Goal: Download file/media

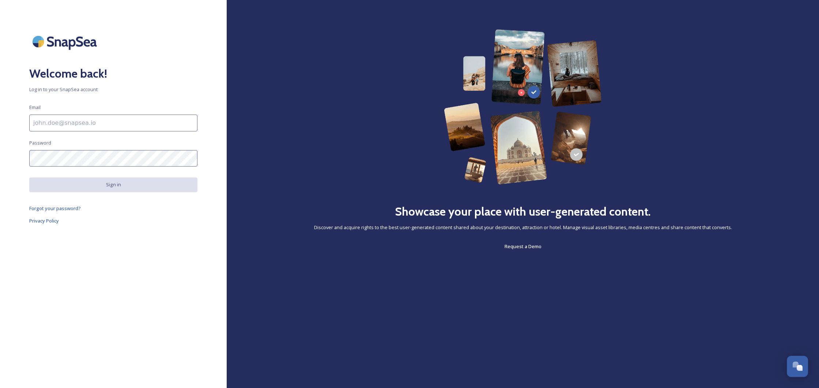
drag, startPoint x: 100, startPoint y: 122, endPoint x: 101, endPoint y: 128, distance: 6.3
click at [100, 122] on input at bounding box center [113, 123] width 168 height 17
type input "[PERSON_NAME][EMAIL_ADDRESS][DOMAIN_NAME]"
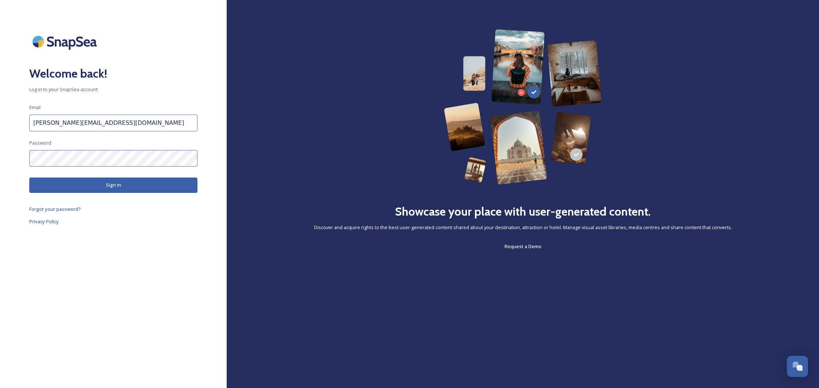
click at [89, 182] on button "Sign in" at bounding box center [113, 184] width 168 height 15
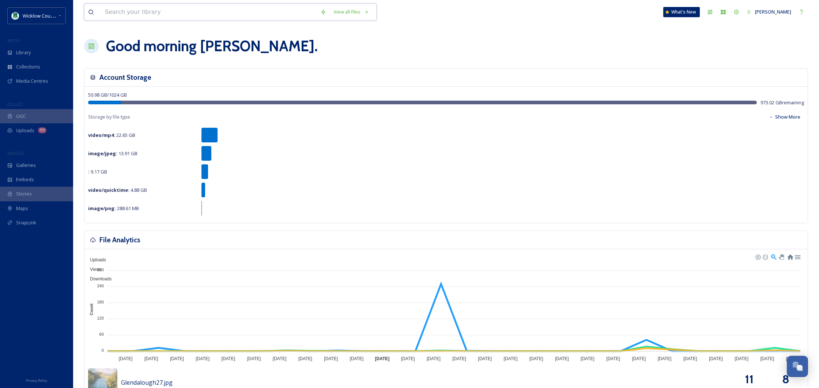
click at [169, 9] on input at bounding box center [208, 12] width 215 height 16
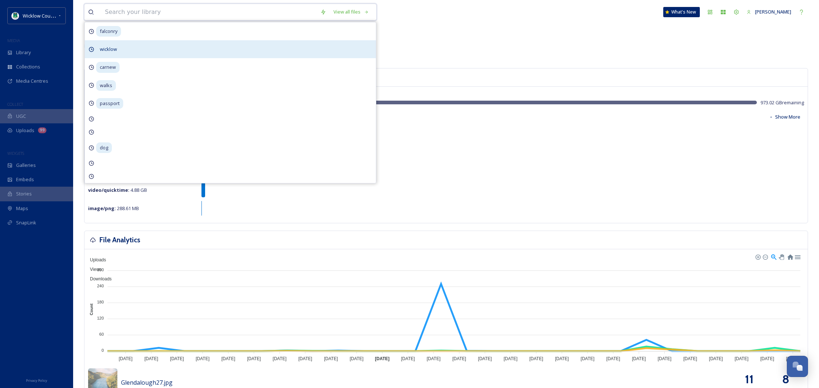
paste input "[PERSON_NAME]'s [GEOGRAPHIC_DATA]"
type input "[PERSON_NAME]'s [GEOGRAPHIC_DATA]"
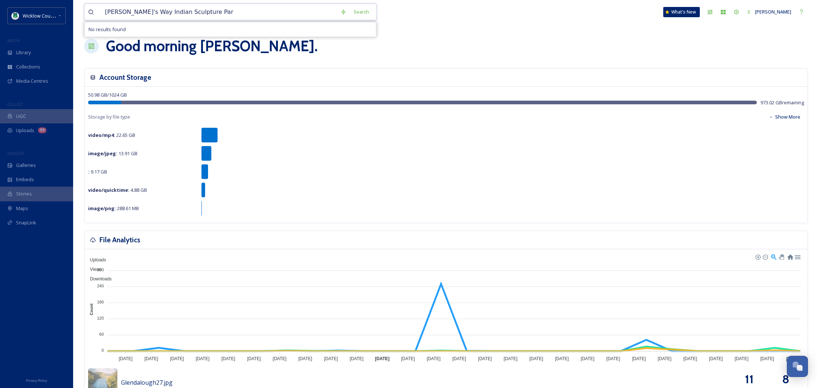
click at [255, 14] on input "[PERSON_NAME]'s Way Indian Sculpture Par" at bounding box center [219, 12] width 236 height 16
paste input "The Round Tower of [GEOGRAPHIC_DATA]"
type input "The Round Tower of [GEOGRAPHIC_DATA]"
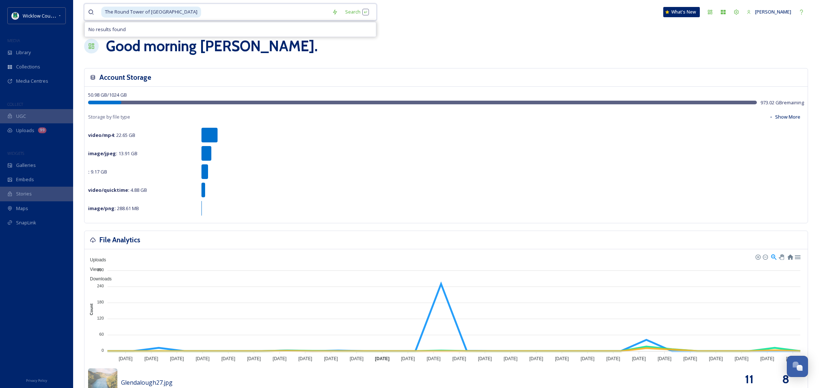
click at [202, 11] on input at bounding box center [265, 12] width 127 height 16
type input "T"
paste input "Seefin Passage Tomb"
type input "Seefin Passage Tomb"
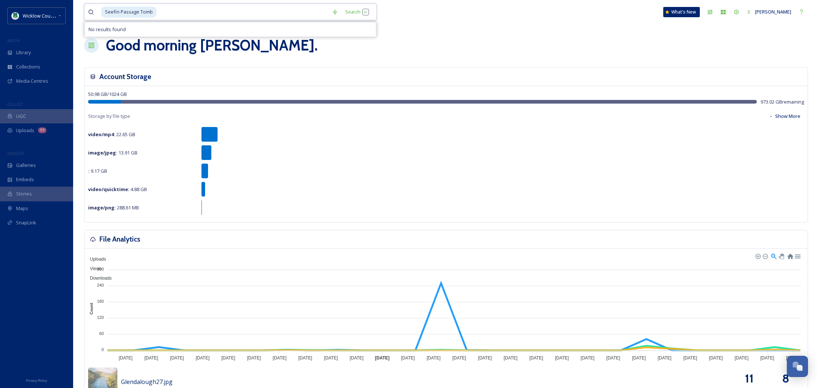
scroll to position [4, 0]
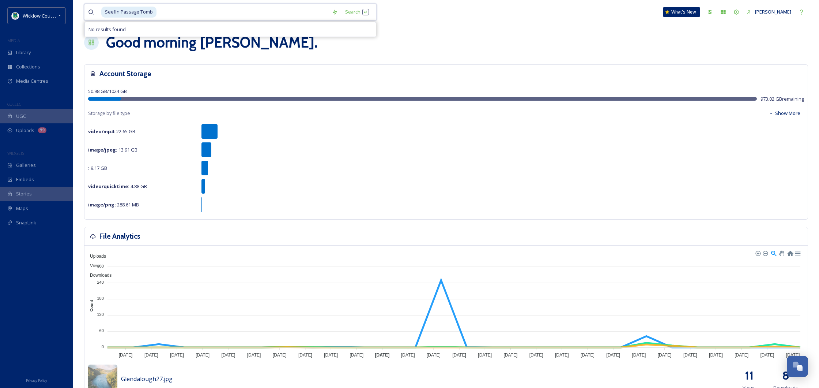
type input "Seefin Passage [PERSON_NAME]"
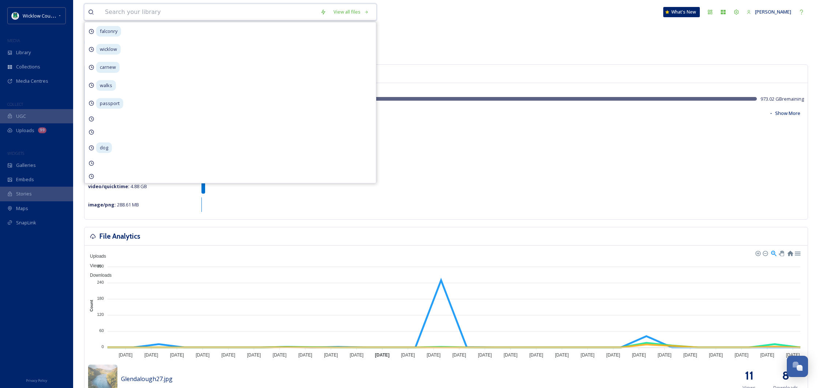
paste input "[PERSON_NAME] Pyramid"
type input "[PERSON_NAME] Pyramid"
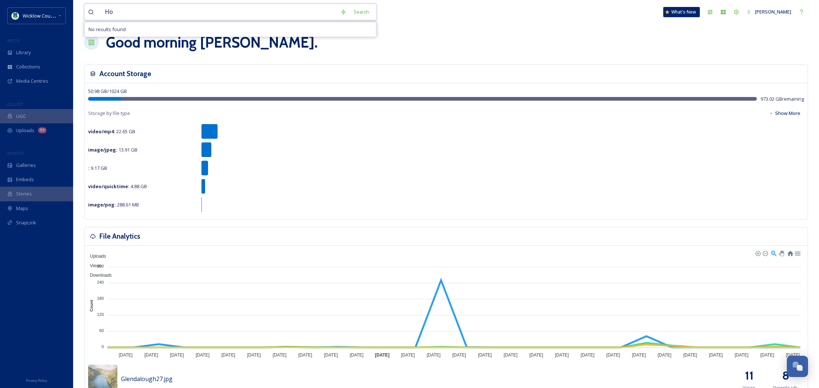
type input "H"
paste input "Kilmacurragh House"
type input "Kilmacurragh House"
drag, startPoint x: 154, startPoint y: 10, endPoint x: 52, endPoint y: 16, distance: 101.5
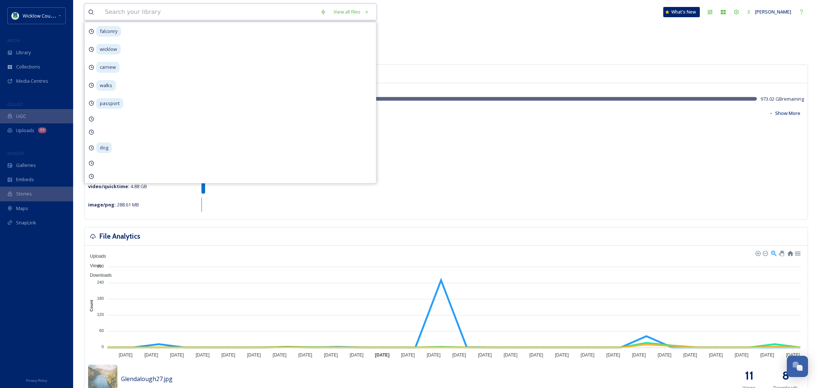
paste input "Glencree [GEOGRAPHIC_DATA]"
type input "Glencree [GEOGRAPHIC_DATA]"
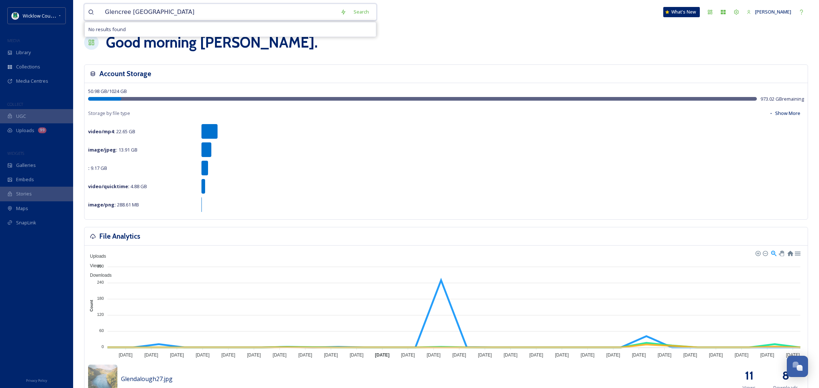
click at [275, 14] on input "Glencree [GEOGRAPHIC_DATA]" at bounding box center [219, 12] width 236 height 16
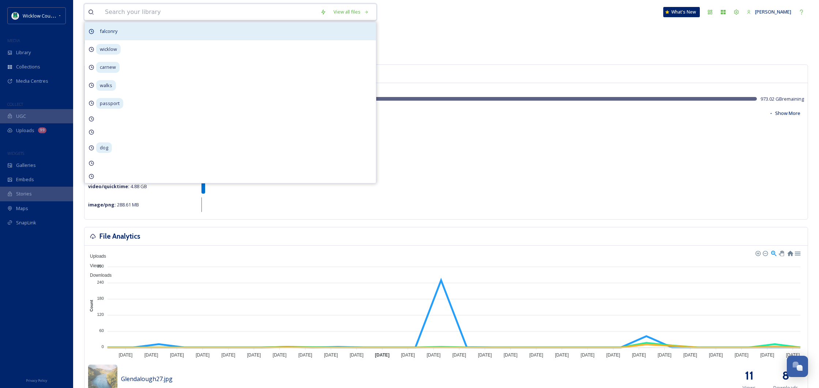
paste input "[PERSON_NAME] Memorial Chair"
type input "[PERSON_NAME] Memorial Chair"
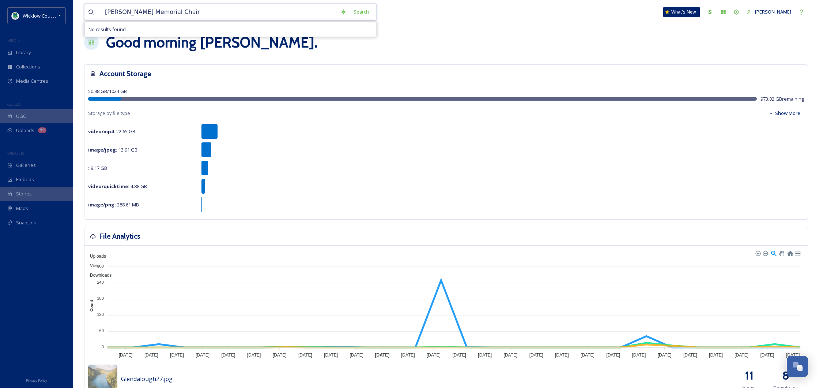
click at [286, 12] on input "[PERSON_NAME] Memorial Chair" at bounding box center [219, 12] width 236 height 16
click at [523, 67] on div "Account Storage" at bounding box center [447, 74] width 724 height 18
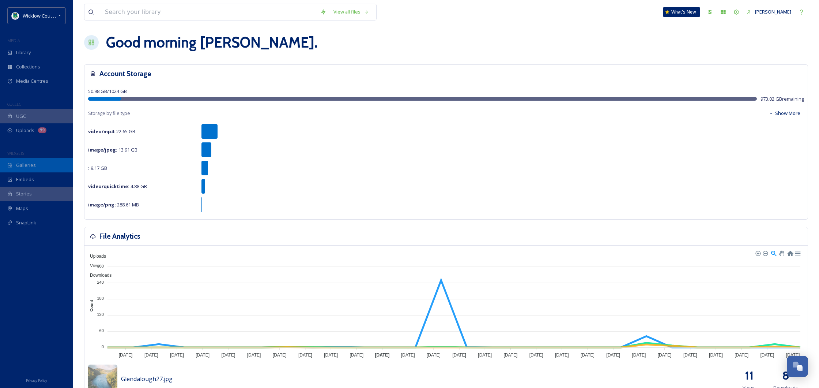
click at [34, 162] on span "Galleries" at bounding box center [26, 165] width 20 height 7
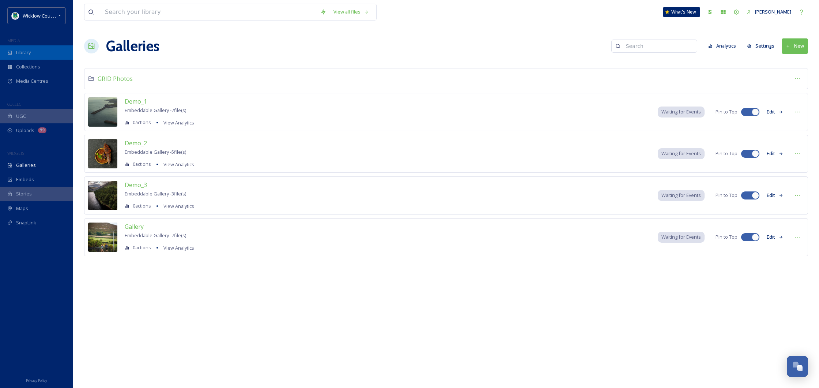
click at [40, 54] on div "Library" at bounding box center [36, 52] width 73 height 14
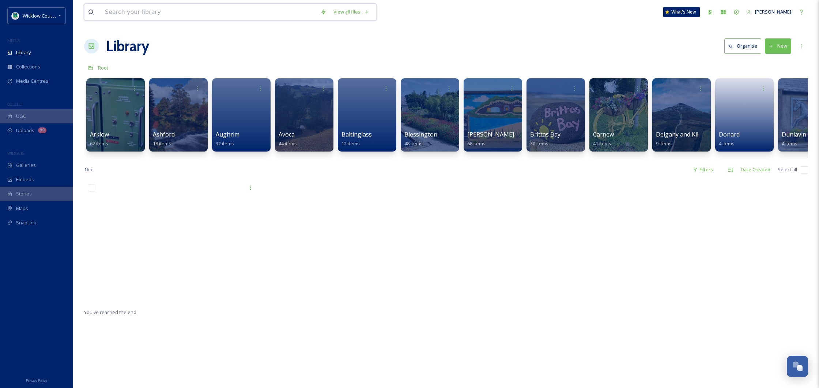
click at [155, 11] on input at bounding box center [208, 12] width 215 height 16
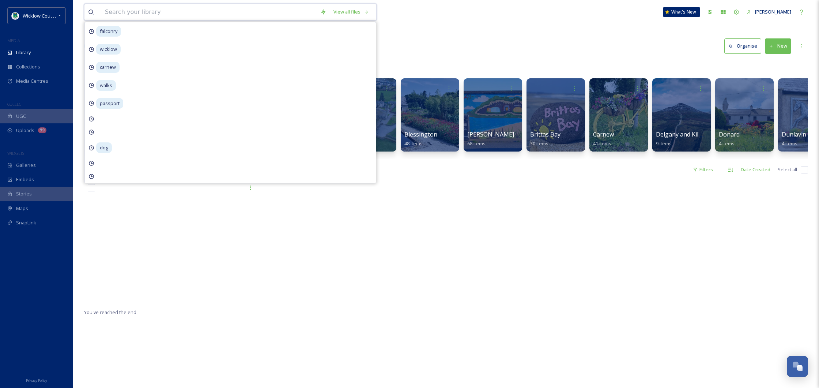
paste input "[PERSON_NAME] Memorial Chair"
type input "[PERSON_NAME] Memorial Chair"
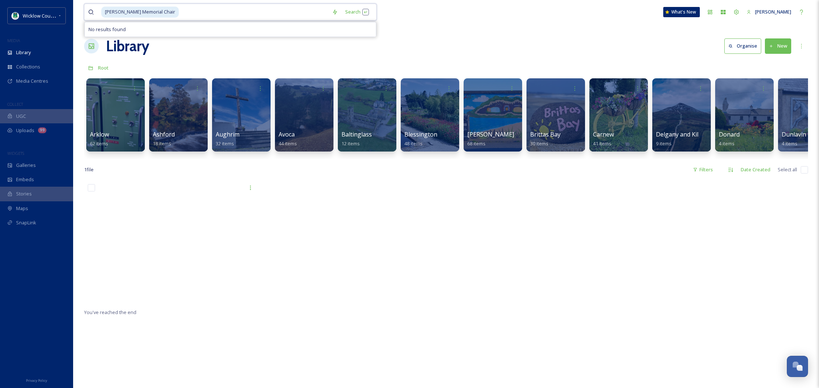
click at [180, 12] on input at bounding box center [254, 12] width 149 height 16
type input "[PERSON_NAME] Memorial C"
click at [170, 12] on input "[PERSON_NAME] Memorial C" at bounding box center [219, 12] width 236 height 16
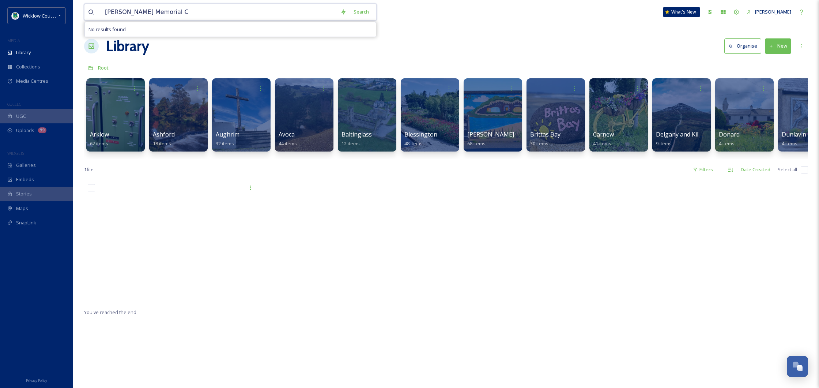
click at [170, 12] on input "[PERSON_NAME] Memorial C" at bounding box center [219, 12] width 236 height 16
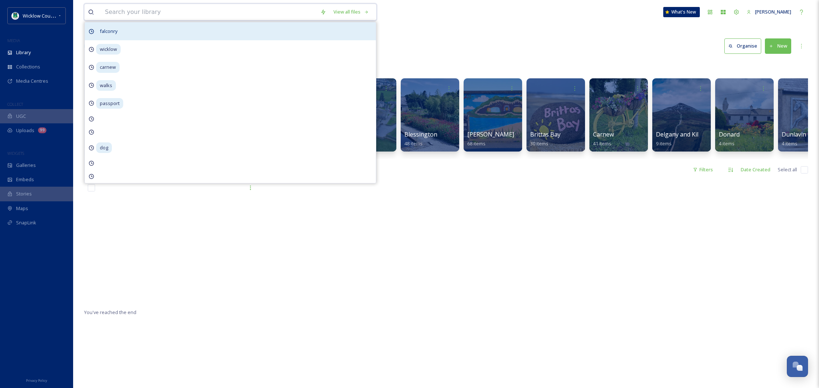
paste input "Kilmacurragh House"
type input "Kilmacurragh House"
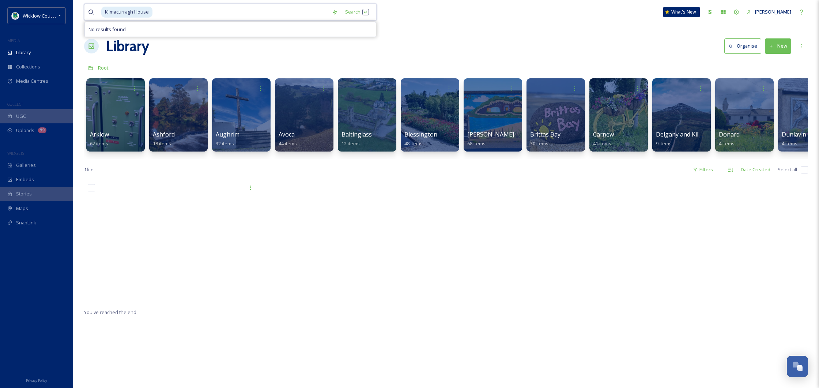
click at [259, 14] on input at bounding box center [240, 12] width 175 height 16
type input "K"
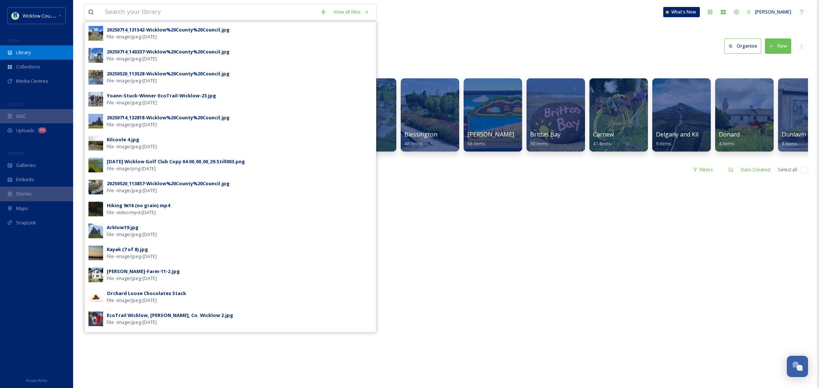
click at [38, 52] on div "Library" at bounding box center [36, 52] width 73 height 14
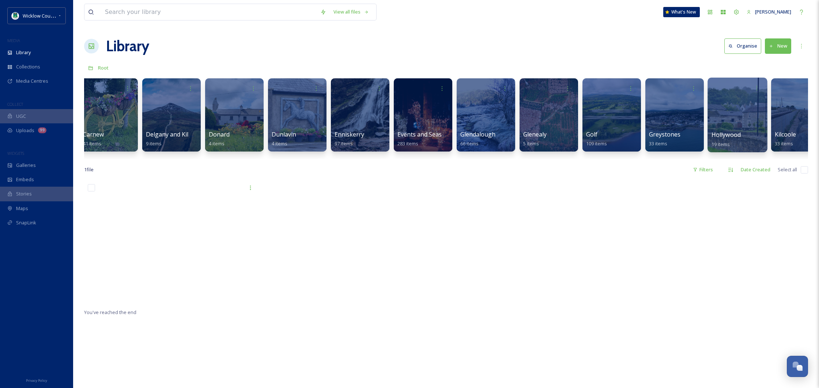
scroll to position [0, 512]
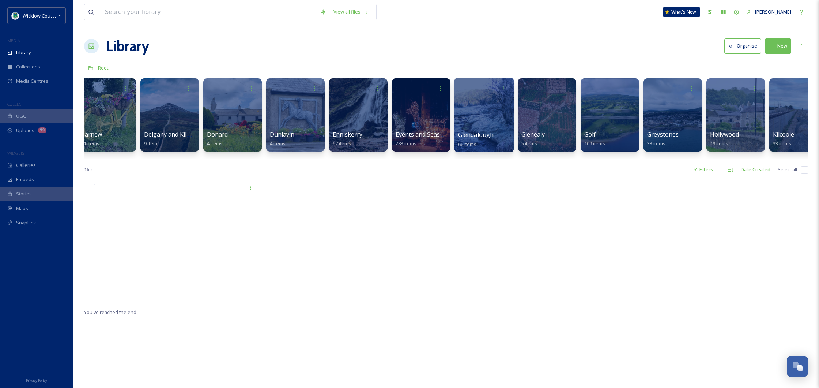
click at [474, 109] on div at bounding box center [484, 115] width 60 height 75
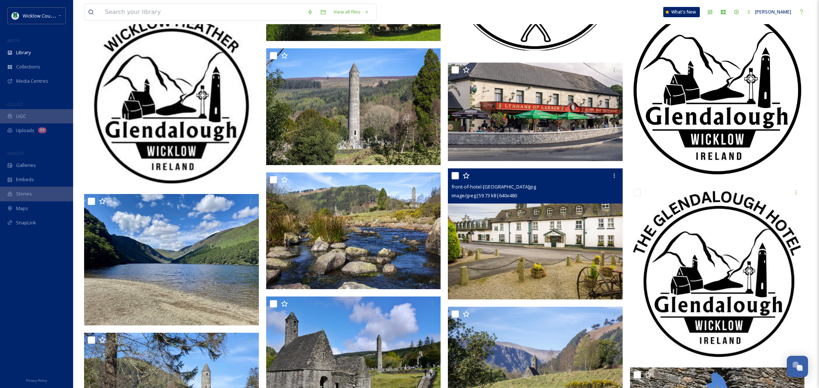
scroll to position [489, 0]
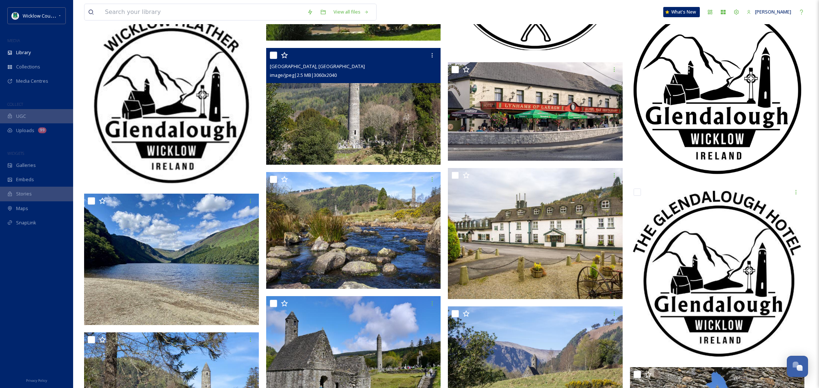
click at [430, 130] on img at bounding box center [353, 106] width 175 height 117
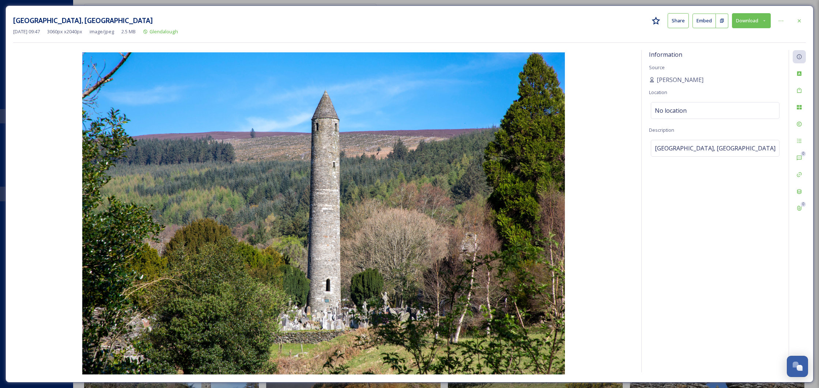
click at [749, 14] on button "Download" at bounding box center [751, 20] width 39 height 15
click at [725, 48] on span "Download Large (2000 x 1333)" at bounding box center [730, 51] width 64 height 7
drag, startPoint x: 802, startPoint y: 22, endPoint x: 676, endPoint y: 39, distance: 127.7
click at [802, 22] on icon at bounding box center [800, 21] width 6 height 6
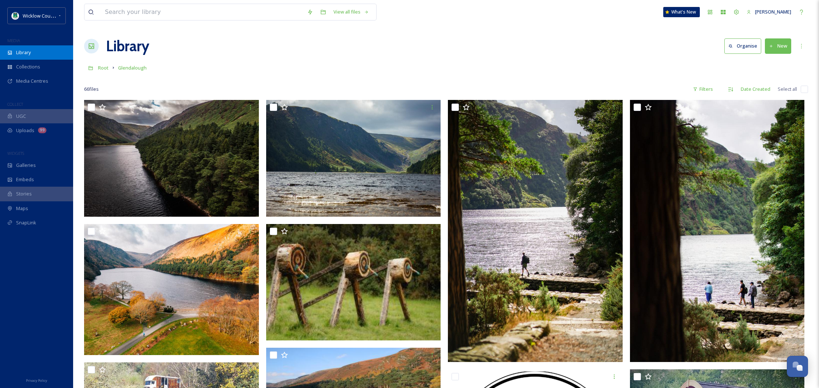
click at [49, 57] on div "Library" at bounding box center [36, 52] width 73 height 14
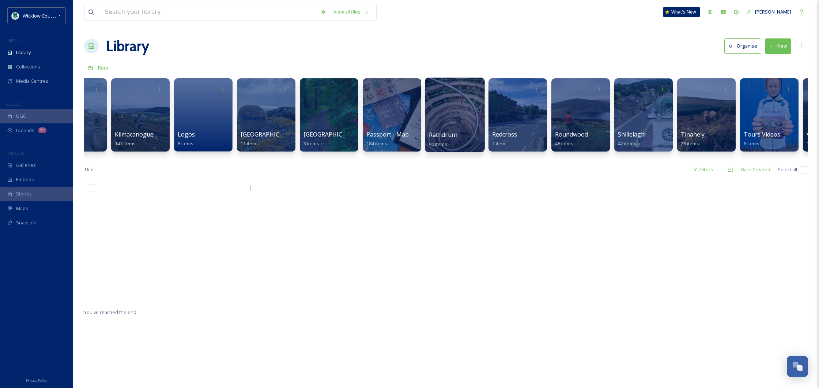
scroll to position [0, 1234]
click at [461, 96] on div at bounding box center [455, 115] width 60 height 75
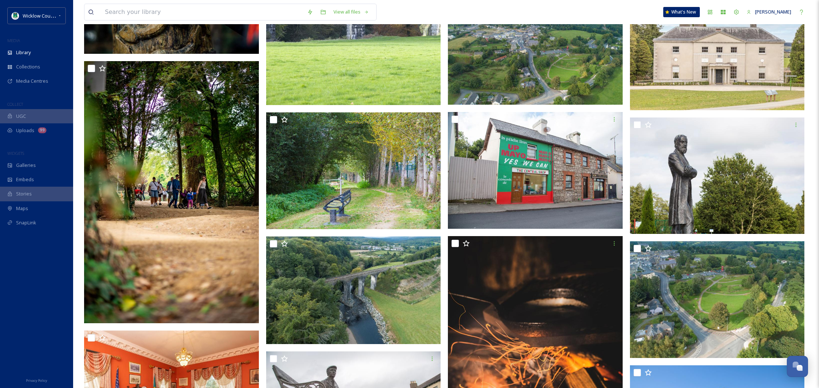
scroll to position [2726, 0]
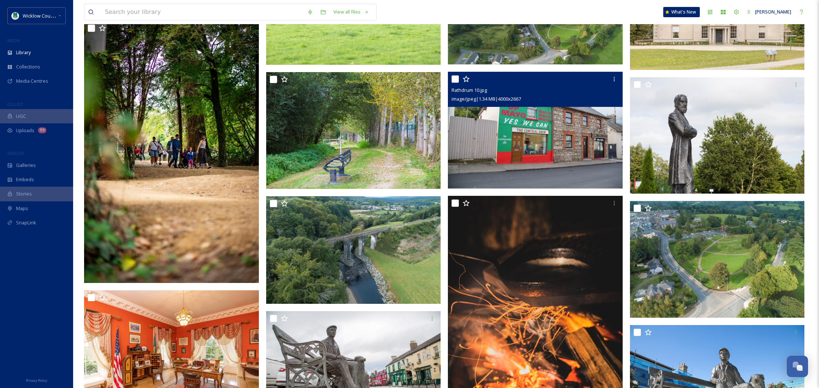
click at [538, 127] on img at bounding box center [535, 130] width 175 height 117
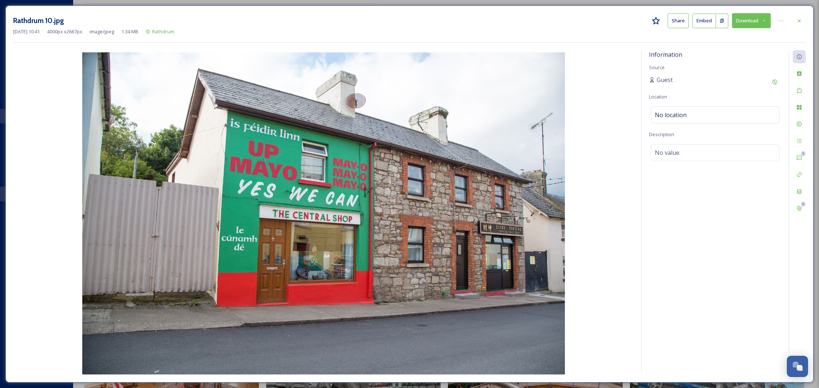
click at [749, 18] on button "Download" at bounding box center [751, 20] width 39 height 15
click at [735, 50] on span "Download Large (2000 x 1334)" at bounding box center [730, 51] width 64 height 7
drag, startPoint x: 798, startPoint y: 19, endPoint x: 726, endPoint y: 32, distance: 73.7
click at [798, 18] on icon at bounding box center [800, 21] width 6 height 6
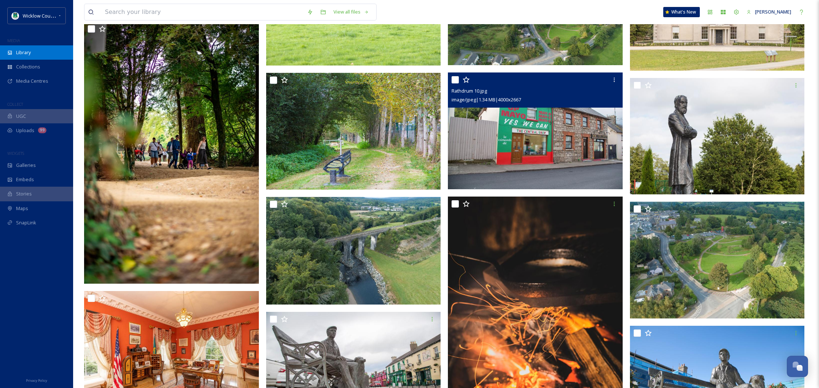
click at [22, 53] on span "Library" at bounding box center [23, 52] width 15 height 7
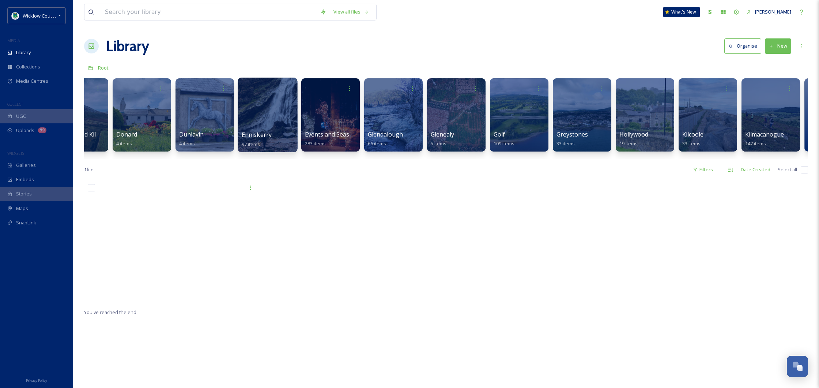
scroll to position [0, 604]
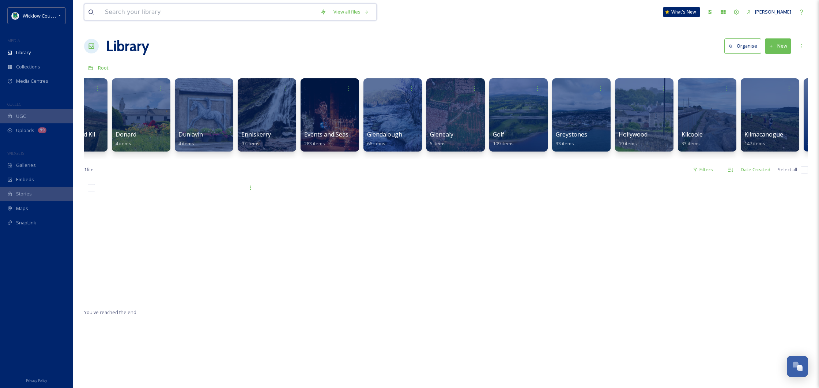
click at [146, 16] on input at bounding box center [208, 12] width 215 height 16
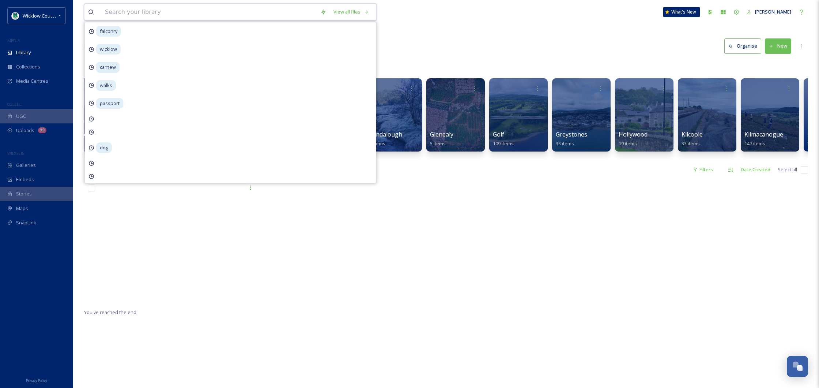
scroll to position [1, 0]
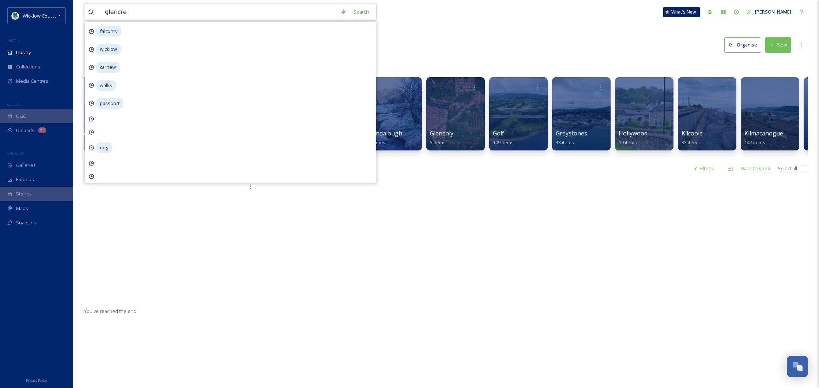
type input "glencree"
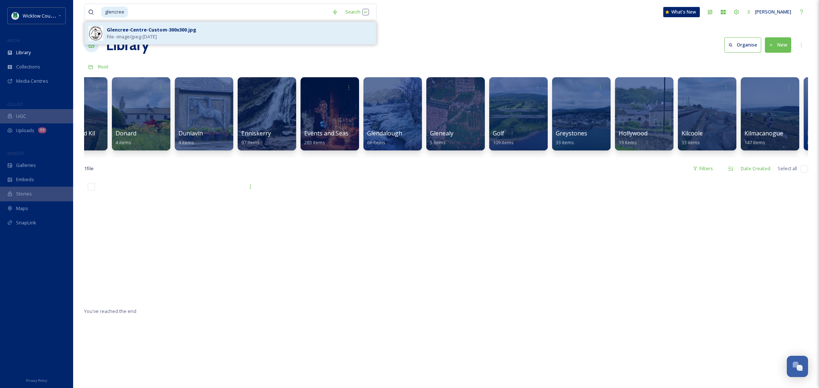
click at [174, 30] on div "Glencree-Centre-Custom-300x300.jpg" at bounding box center [152, 29] width 90 height 7
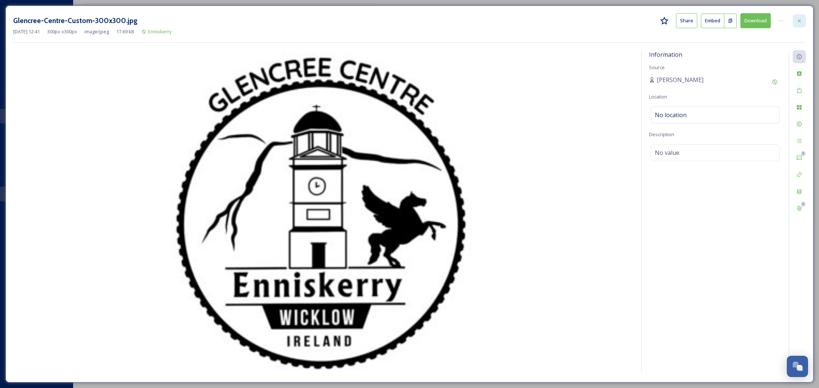
click at [803, 19] on div at bounding box center [799, 20] width 13 height 13
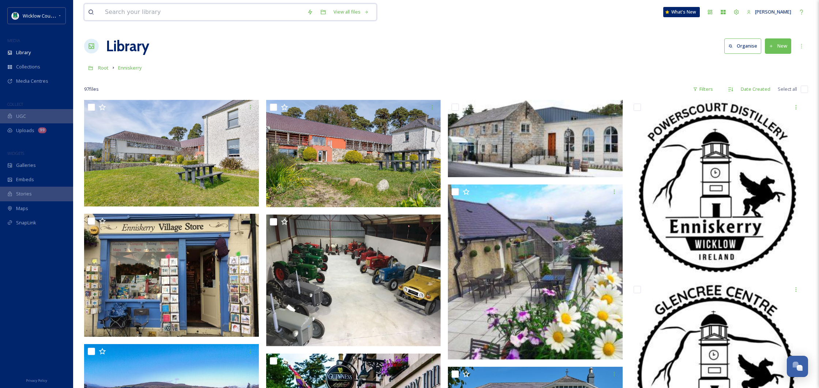
click at [211, 10] on input at bounding box center [202, 12] width 202 height 16
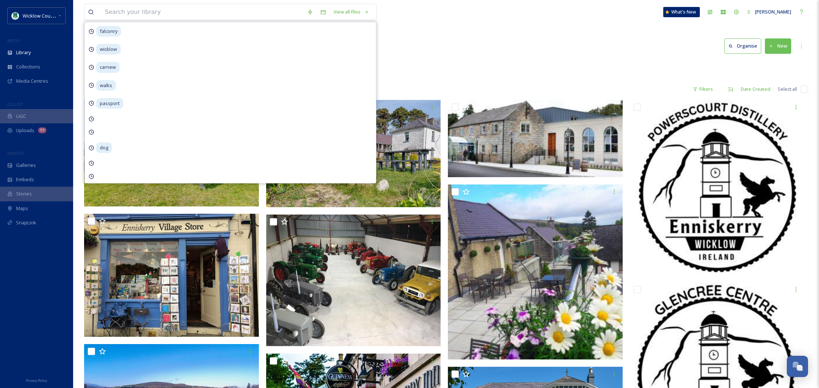
click at [582, 53] on div "Library Organise New" at bounding box center [446, 46] width 724 height 22
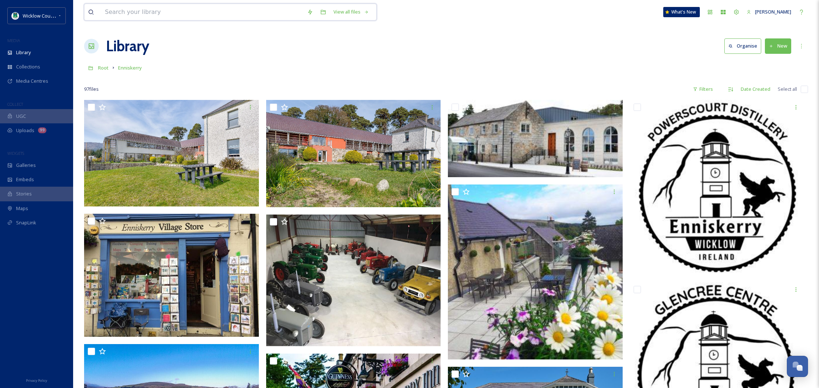
click at [162, 20] on input at bounding box center [202, 12] width 202 height 16
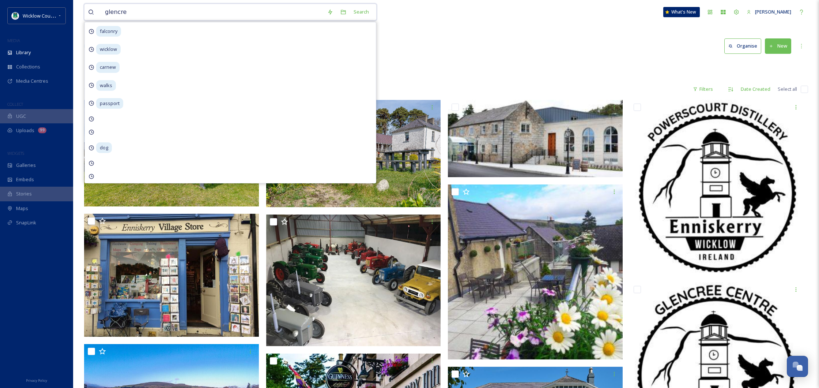
type input "glencree"
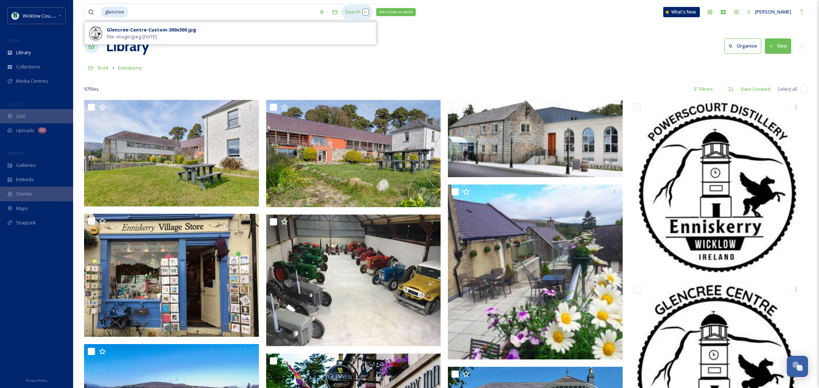
click at [357, 14] on div "Search Press Enter to search" at bounding box center [357, 12] width 31 height 14
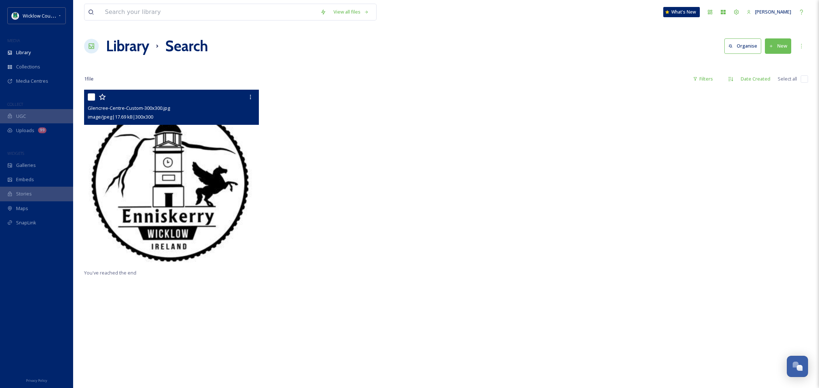
click at [203, 139] on img at bounding box center [171, 177] width 175 height 175
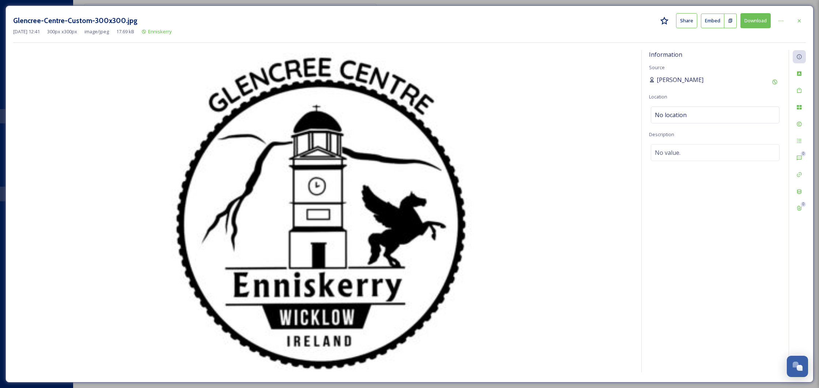
click at [684, 79] on span "[PERSON_NAME]" at bounding box center [680, 79] width 47 height 9
click at [798, 19] on icon at bounding box center [800, 21] width 6 height 6
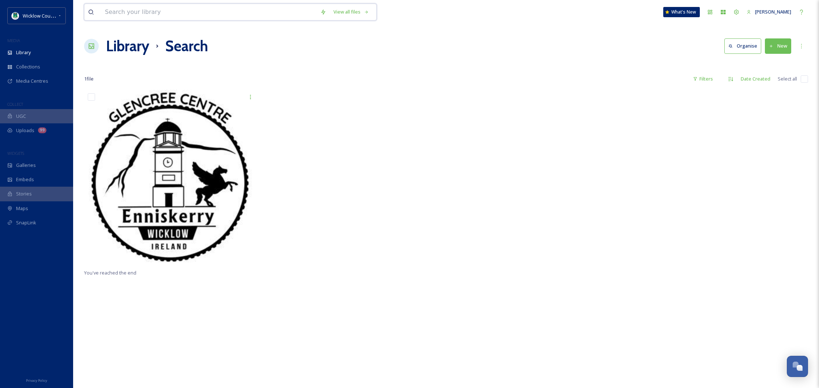
click at [203, 7] on input at bounding box center [208, 12] width 215 height 16
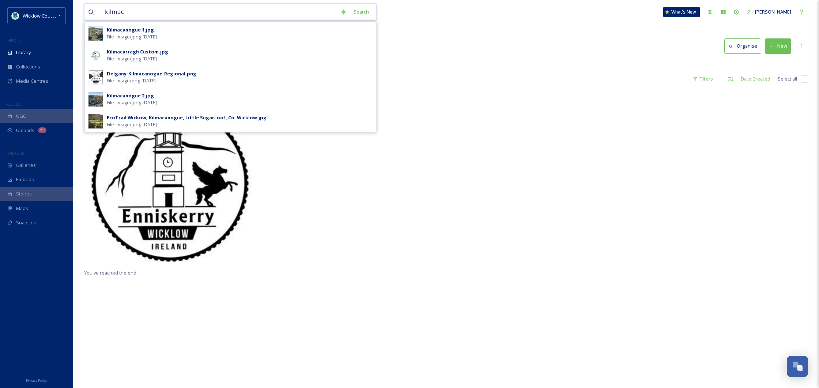
type input "kilmac"
click at [471, 113] on div at bounding box center [537, 179] width 179 height 179
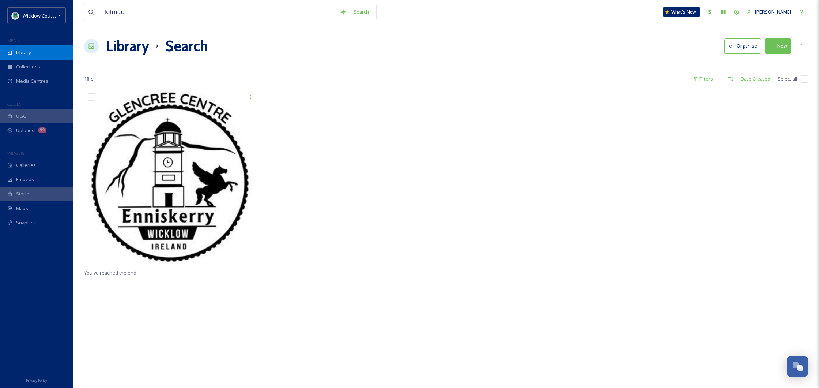
click at [53, 54] on div "Library" at bounding box center [36, 52] width 73 height 14
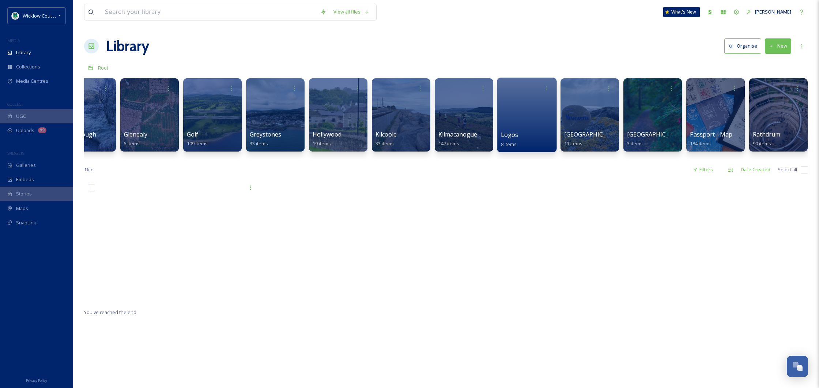
scroll to position [0, 928]
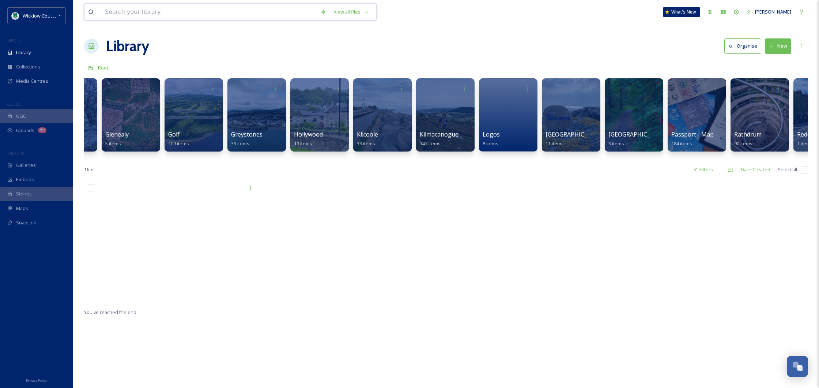
click at [258, 14] on input at bounding box center [208, 12] width 215 height 16
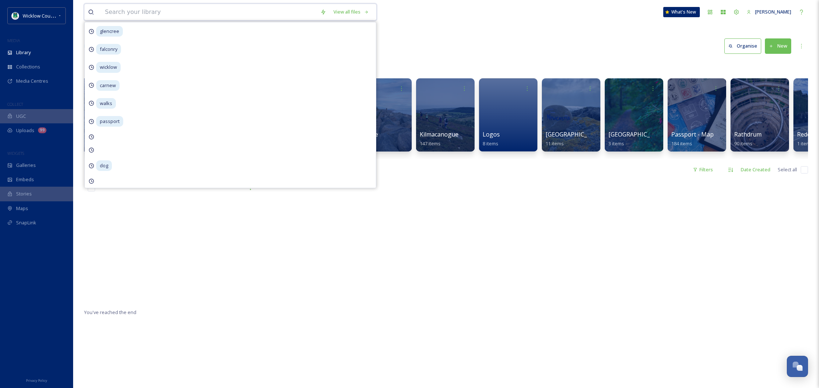
paste input "[PERSON_NAME] Pyramid"
type input "[PERSON_NAME] Pyramid"
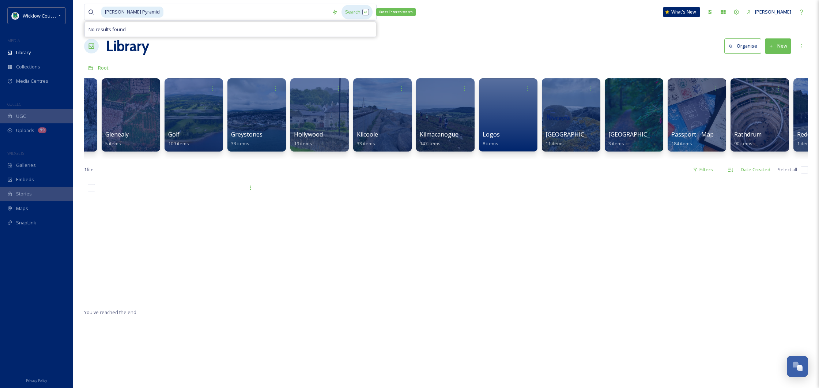
click at [359, 11] on div "Search Press Enter to search" at bounding box center [357, 12] width 31 height 14
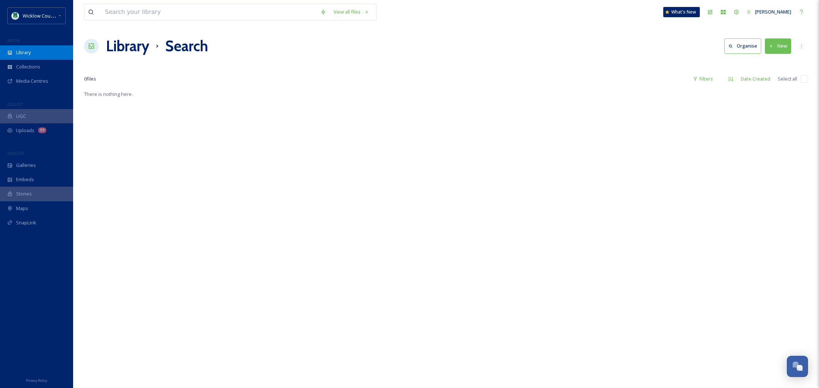
click at [23, 56] on div "Library" at bounding box center [36, 52] width 73 height 14
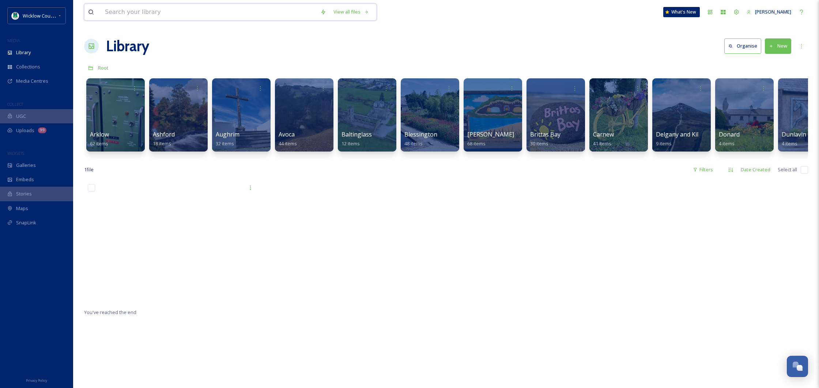
click at [243, 15] on input at bounding box center [208, 12] width 215 height 16
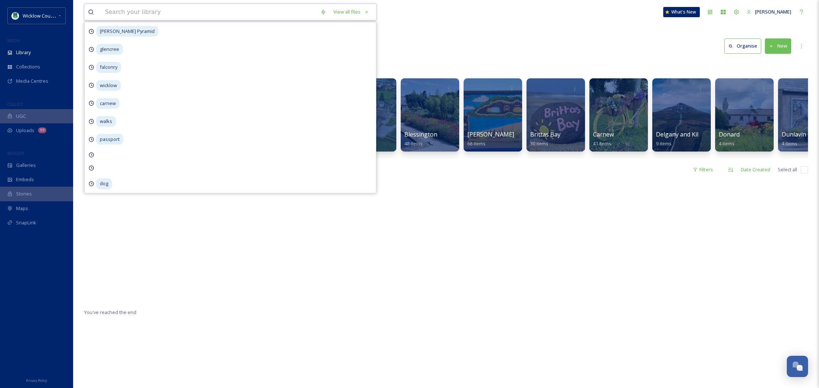
paste input "Seefin Passage Tomb"
type input "Seefin Passage Tomb"
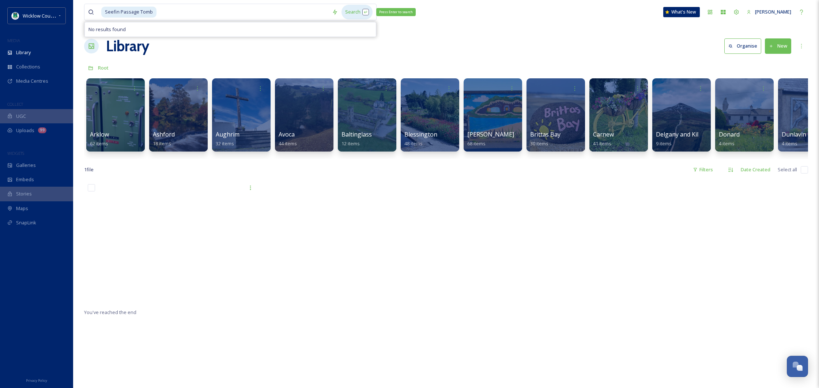
click at [358, 12] on div "Search Press Enter to search" at bounding box center [357, 12] width 31 height 14
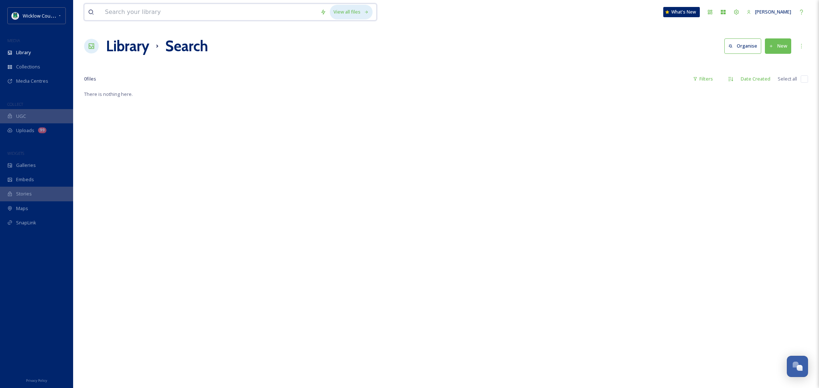
click at [337, 18] on div "View all files" at bounding box center [351, 12] width 43 height 14
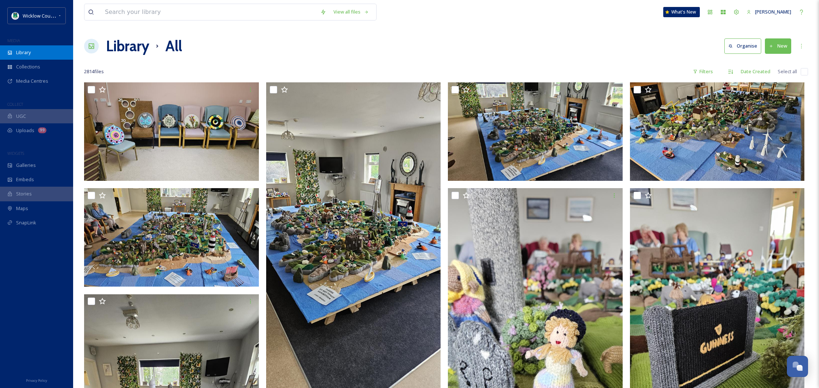
click at [18, 56] on div "Library" at bounding box center [36, 52] width 73 height 14
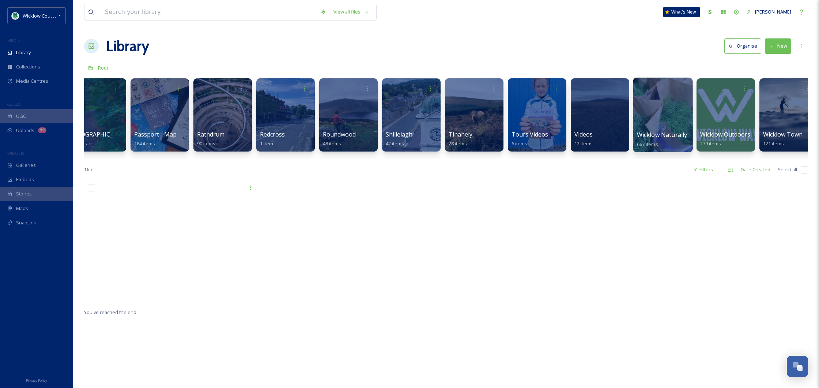
scroll to position [0, 1541]
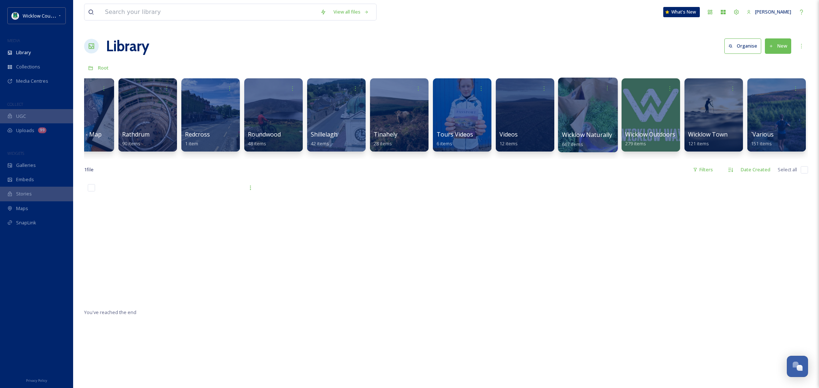
click at [593, 113] on div at bounding box center [588, 115] width 60 height 75
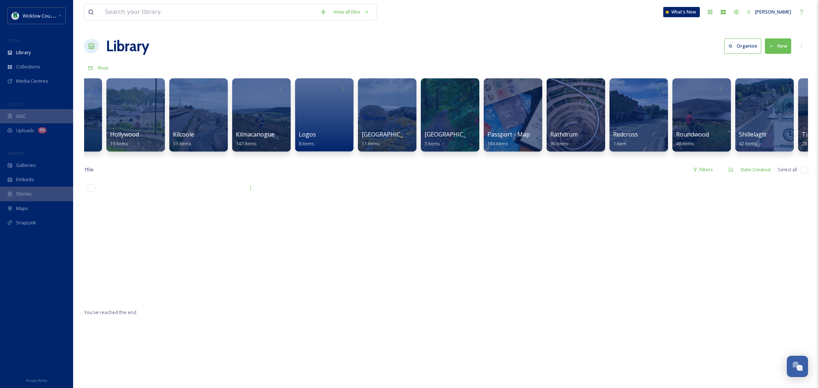
scroll to position [0, 1541]
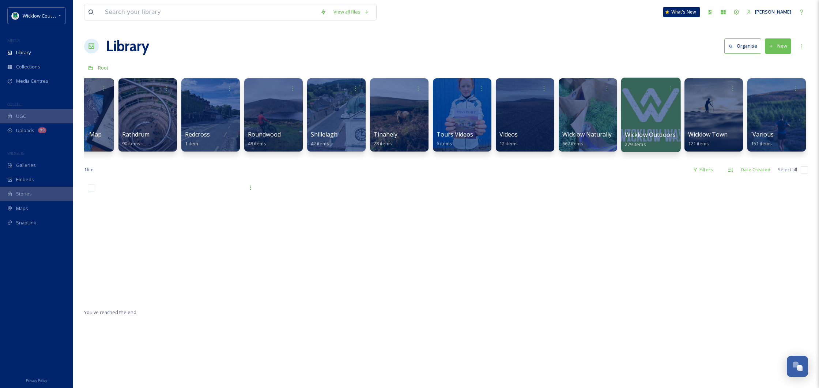
click at [661, 109] on div at bounding box center [651, 115] width 60 height 75
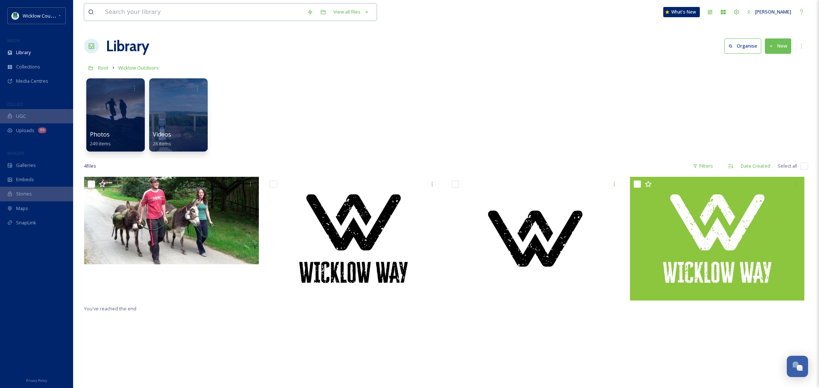
click at [158, 14] on input at bounding box center [202, 12] width 202 height 16
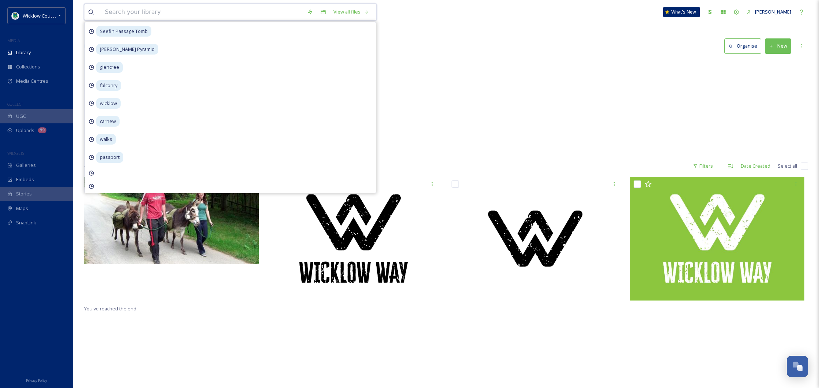
type input "l"
paste input "Kilmacurragh House"
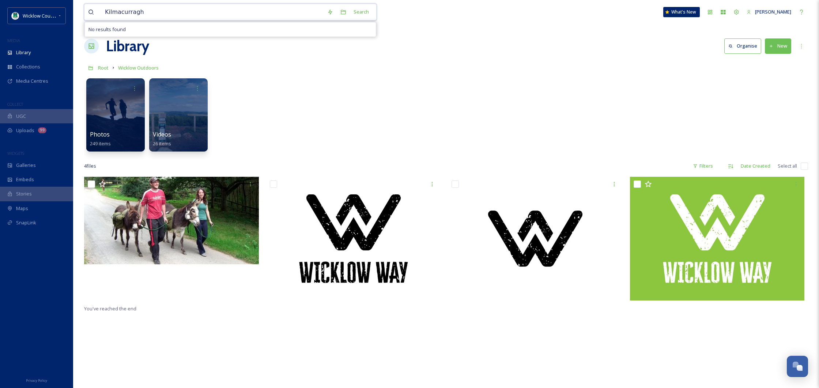
type input "Kilmacurragh"
click at [350, 15] on div "Search Press Enter to search" at bounding box center [357, 12] width 31 height 14
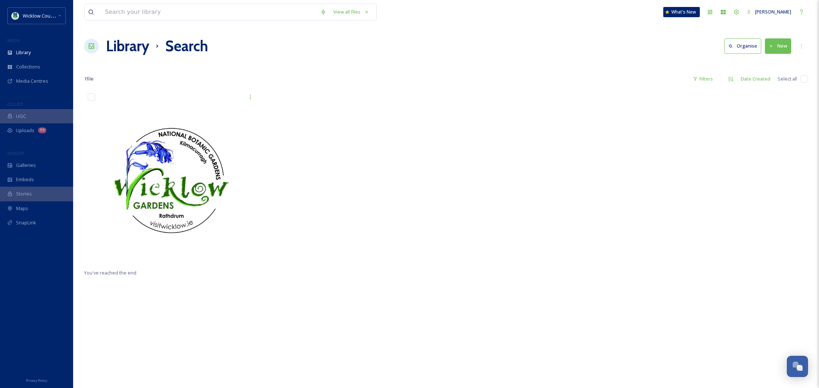
click at [122, 47] on h1 "Library" at bounding box center [127, 46] width 43 height 22
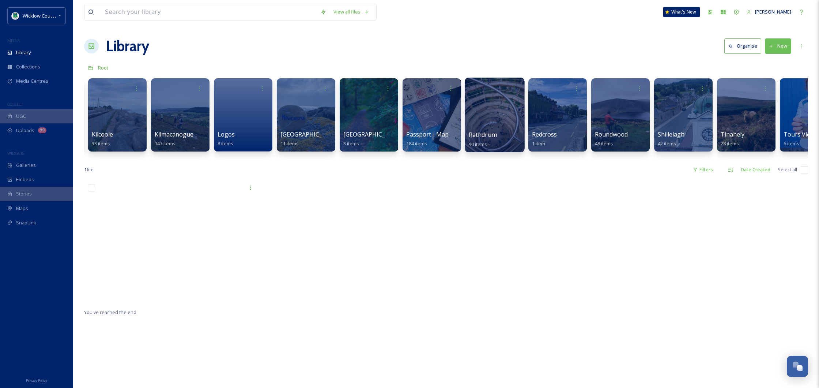
scroll to position [0, 1175]
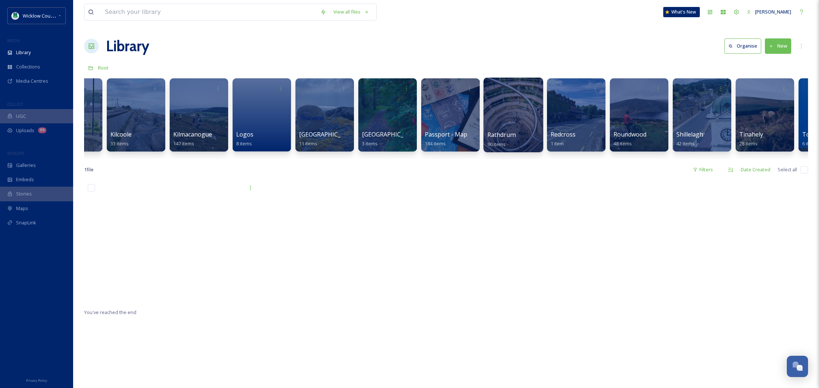
click at [512, 118] on div at bounding box center [514, 115] width 60 height 75
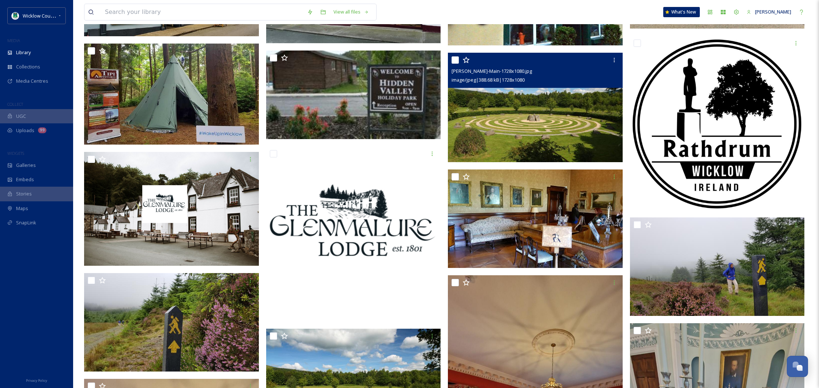
scroll to position [344, 0]
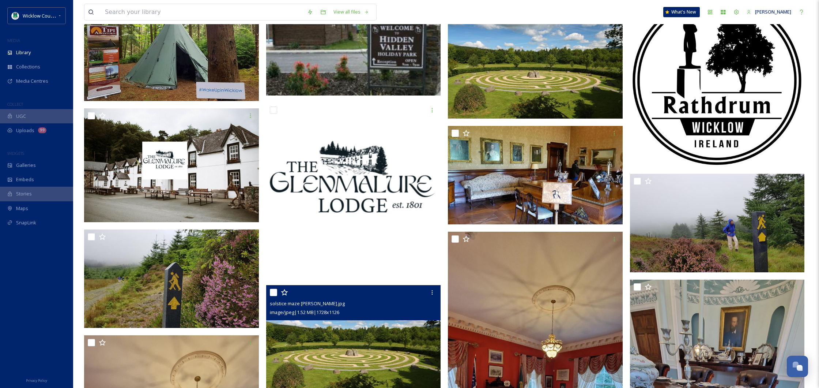
click at [364, 347] on img at bounding box center [353, 342] width 175 height 114
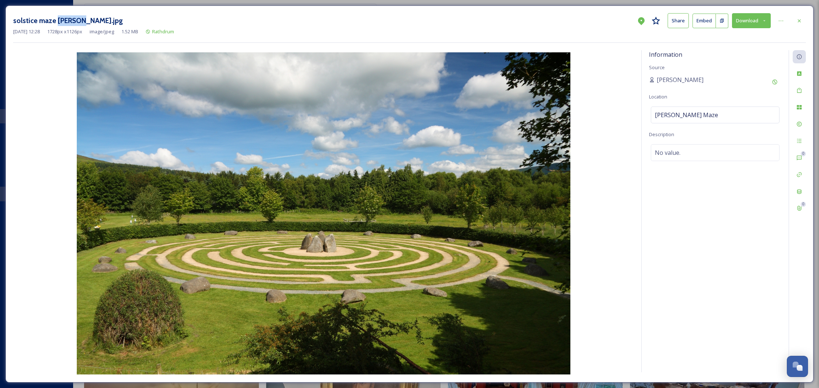
drag, startPoint x: 79, startPoint y: 21, endPoint x: 55, endPoint y: 22, distance: 24.5
click at [55, 22] on h3 "solstice maze [PERSON_NAME].jpg" at bounding box center [68, 20] width 110 height 11
copy h3 "[PERSON_NAME]"
